Goal: Task Accomplishment & Management: Use online tool/utility

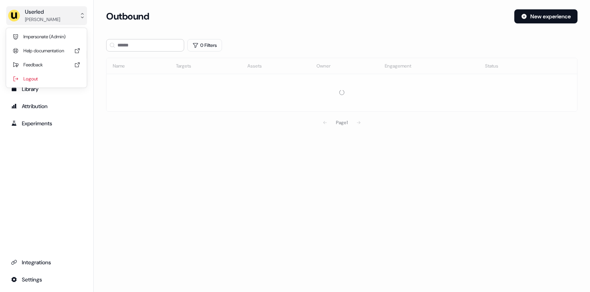
click at [24, 12] on div "Userled [PERSON_NAME]" at bounding box center [34, 16] width 52 height 16
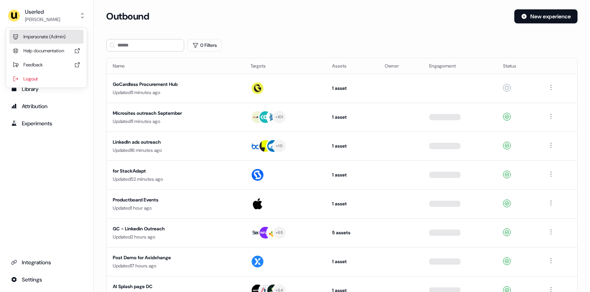
click at [42, 33] on div "Impersonate (Admin)" at bounding box center [46, 37] width 74 height 14
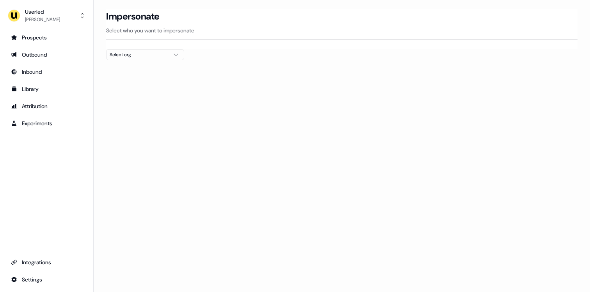
click at [149, 52] on div "Select org" at bounding box center [139, 55] width 59 height 8
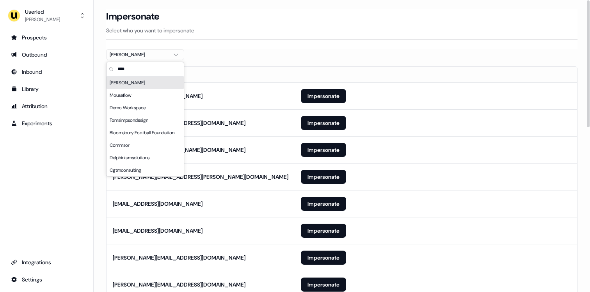
type input "****"
click at [276, 47] on div "Impersonate Select who you want to impersonate" at bounding box center [342, 29] width 472 height 40
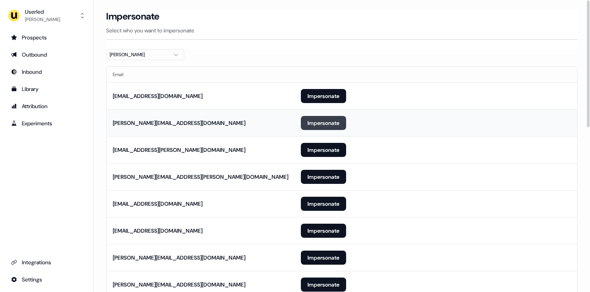
scroll to position [378, 0]
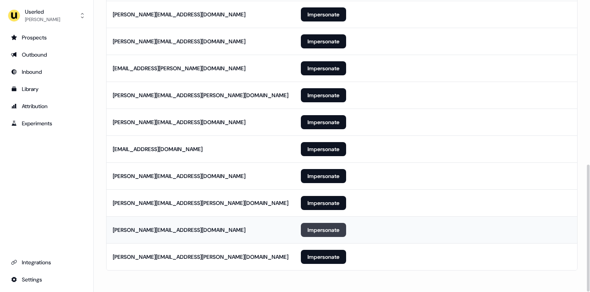
click at [330, 230] on button "Impersonate" at bounding box center [323, 230] width 45 height 14
